Goal: Information Seeking & Learning: Learn about a topic

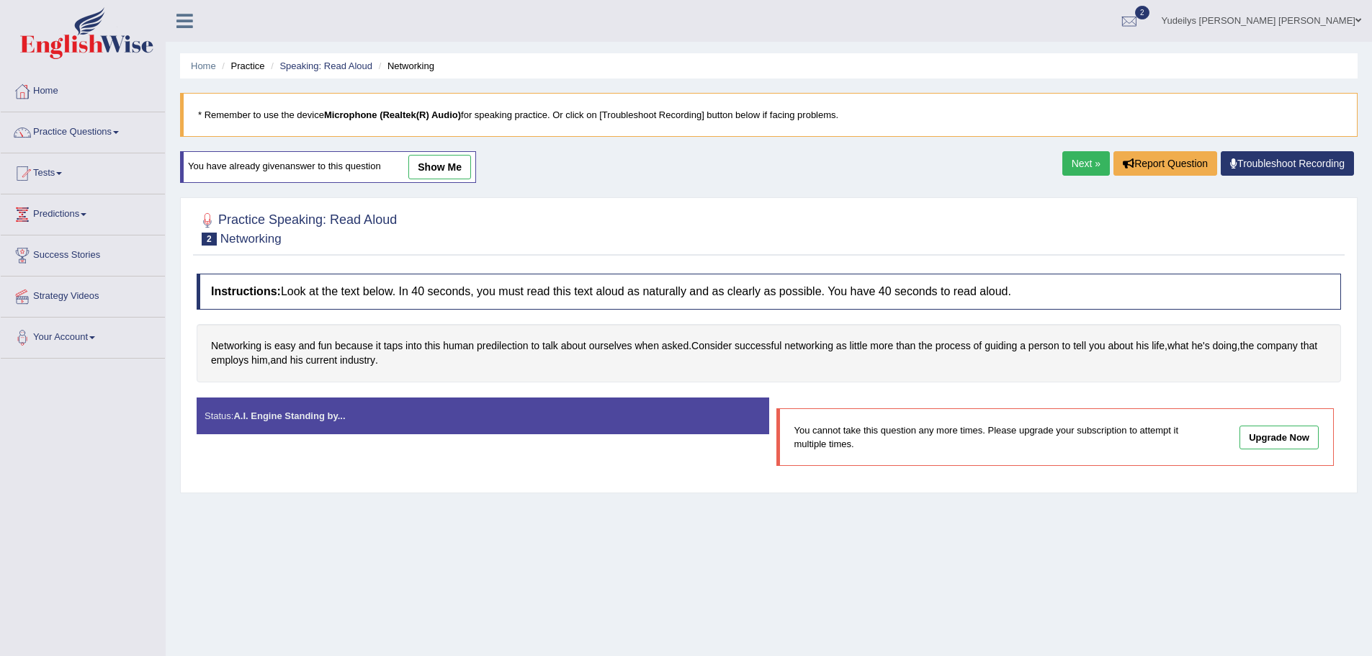
click at [1086, 155] on link "Next »" at bounding box center [1086, 163] width 48 height 24
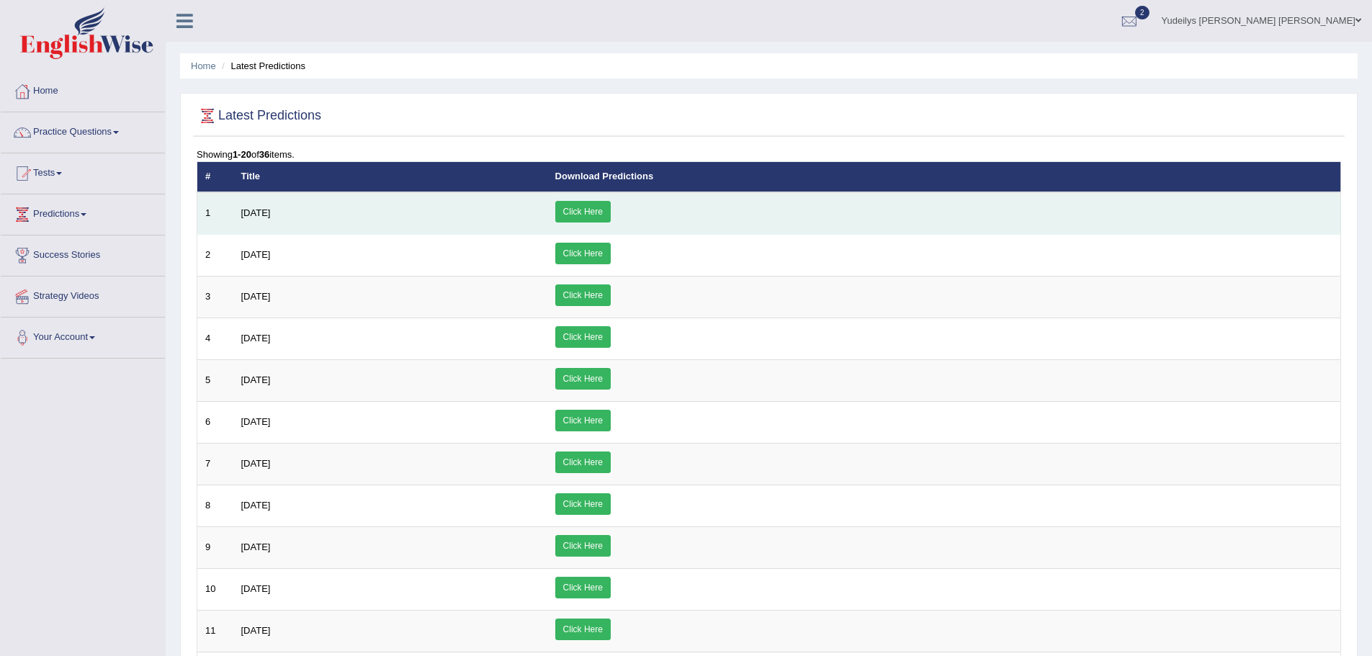
click at [611, 210] on link "Click Here" at bounding box center [582, 212] width 55 height 22
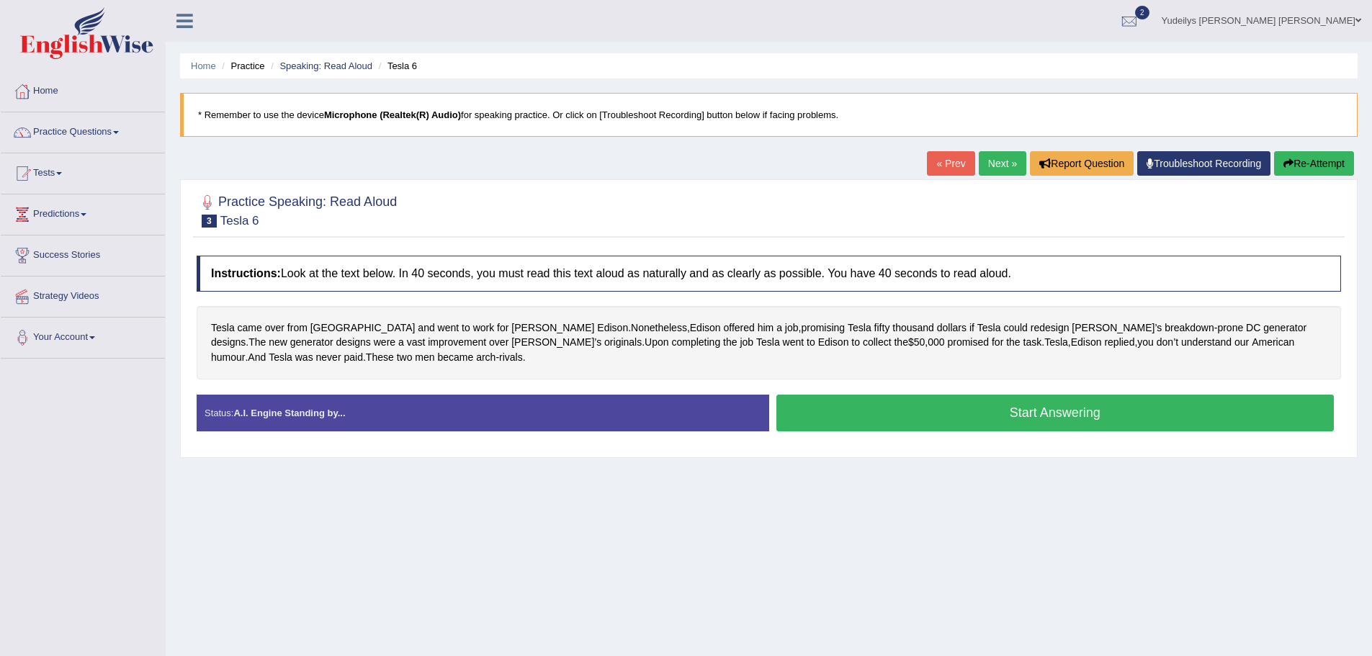
click at [1099, 417] on button "Start Answering" at bounding box center [1055, 413] width 558 height 37
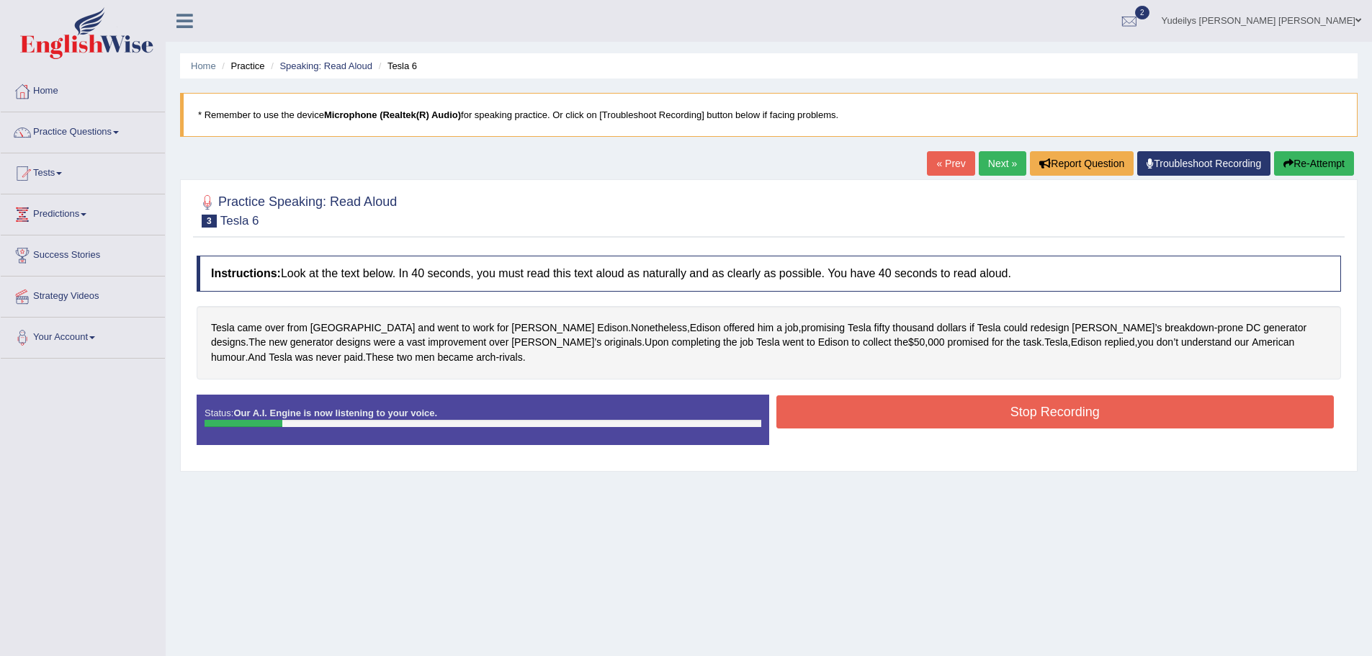
click at [1018, 417] on button "Stop Recording" at bounding box center [1055, 411] width 558 height 33
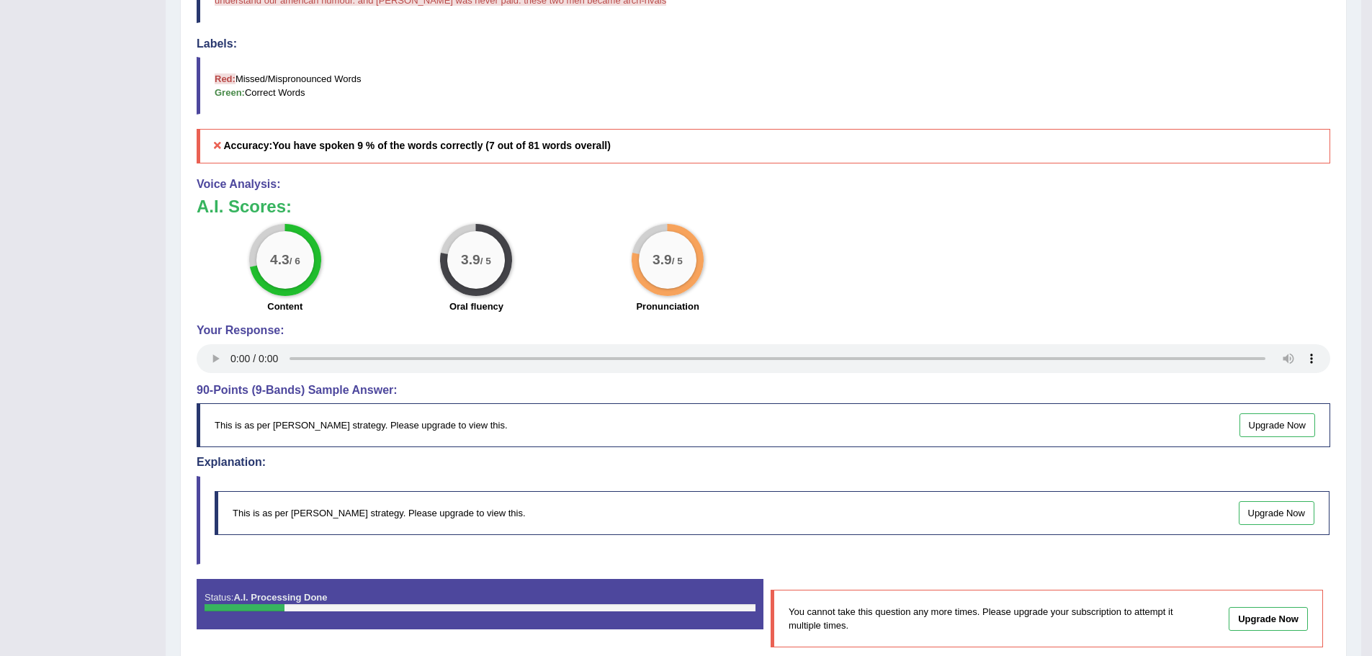
scroll to position [504, 0]
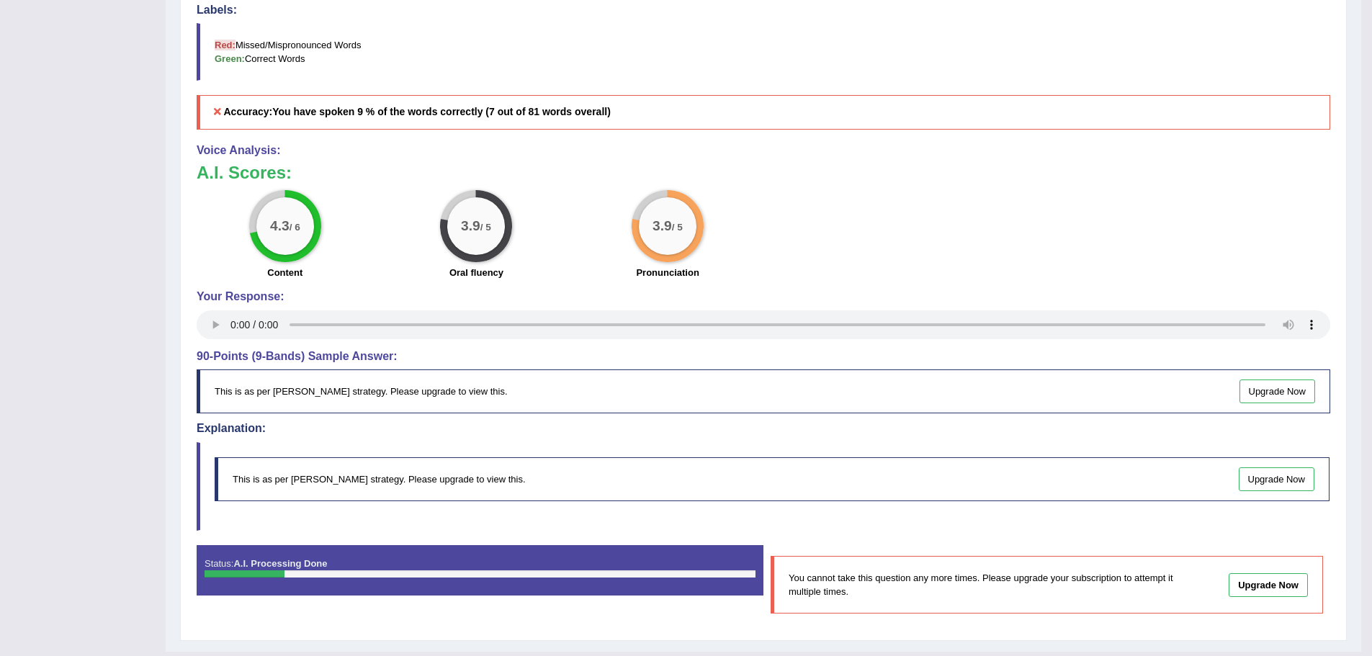
click at [1295, 383] on link "Upgrade Now" at bounding box center [1277, 391] width 76 height 24
